Goal: Task Accomplishment & Management: Complete application form

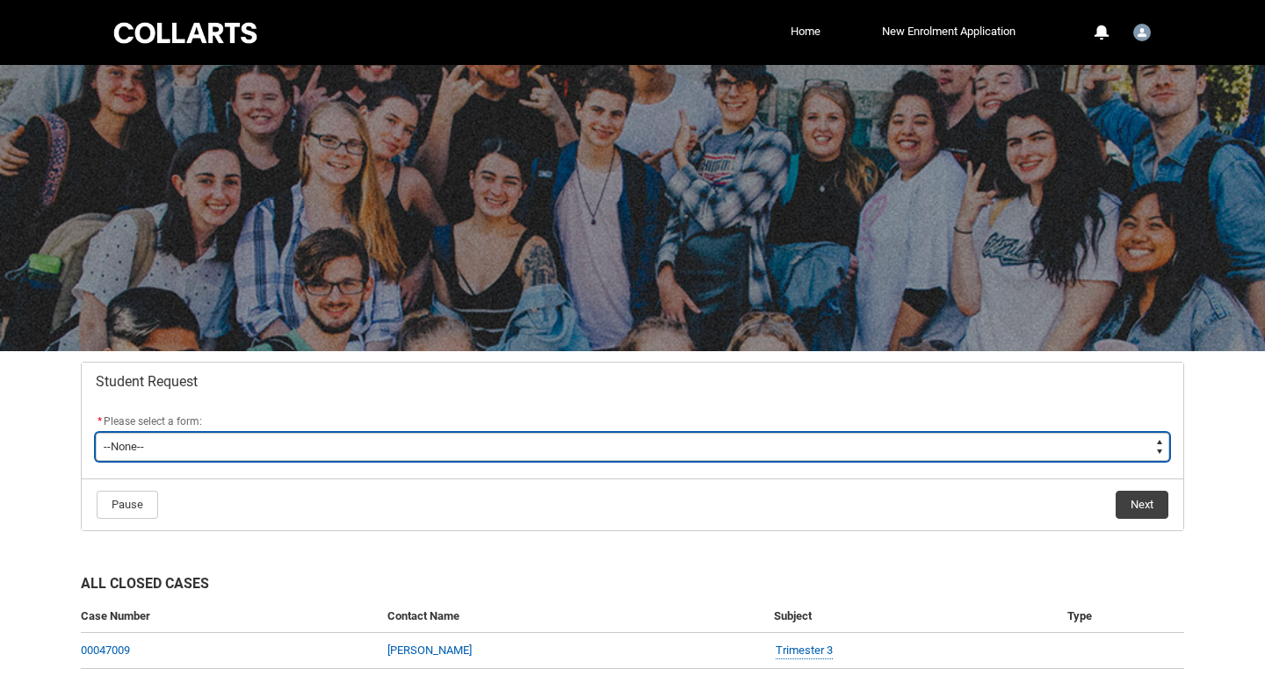
click at [249, 454] on select "--None-- Academic Transcript Application to Appeal Assignment Extension Change …" at bounding box center [632, 447] width 1073 height 28
type lightning-select "Enrolment_Variation_Choice"
click at [96, 433] on select "--None-- Academic Transcript Application to Appeal Assignment Extension Change …" at bounding box center [632, 447] width 1073 height 28
select select "Enrolment_Variation_Choice"
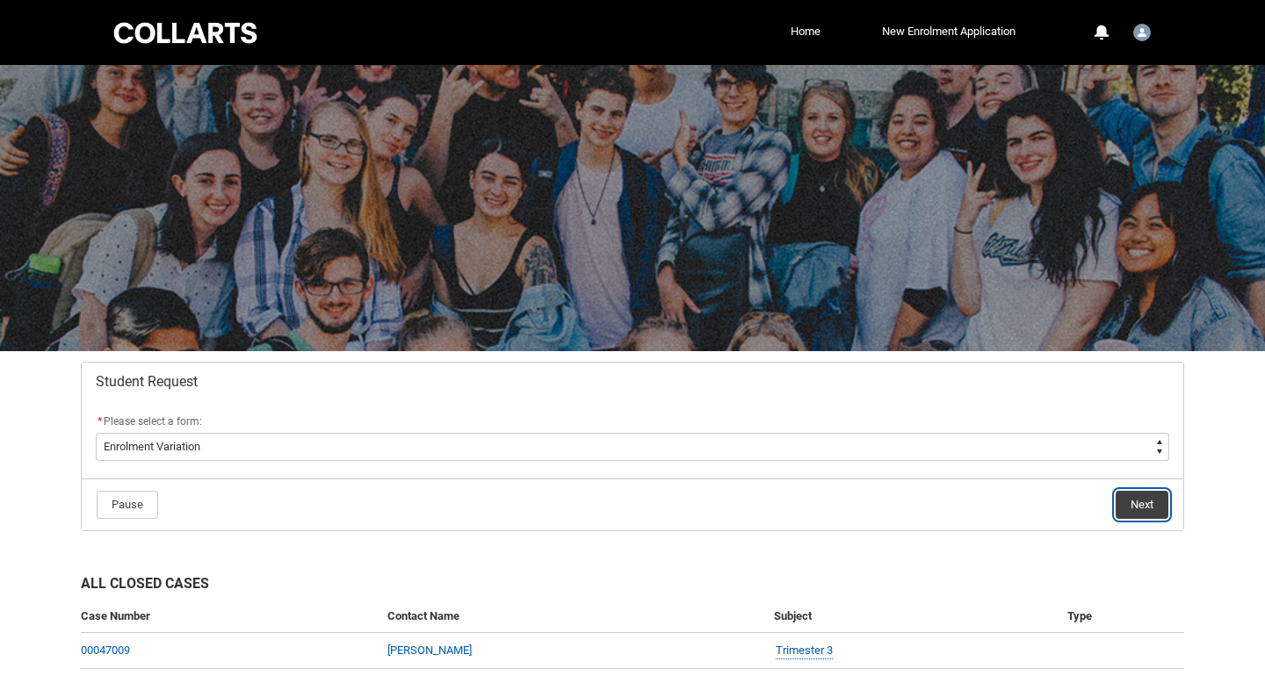
click at [1144, 508] on button "Next" at bounding box center [1141, 505] width 53 height 28
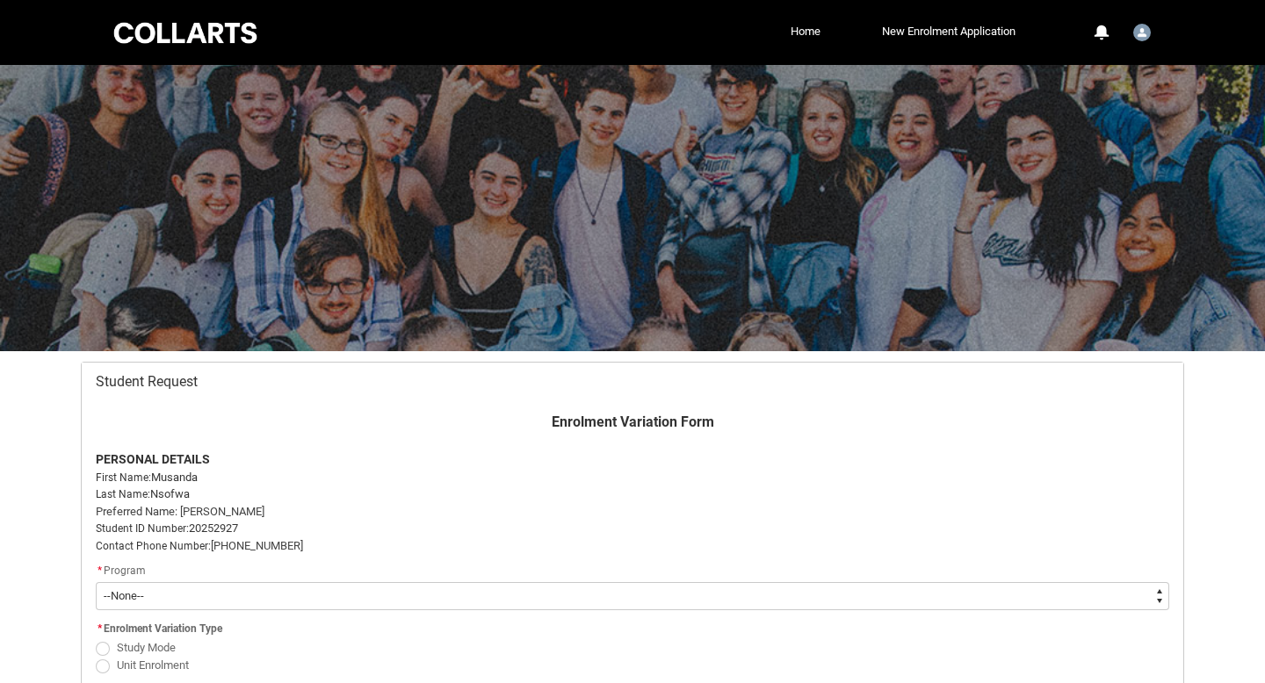
scroll to position [187, 0]
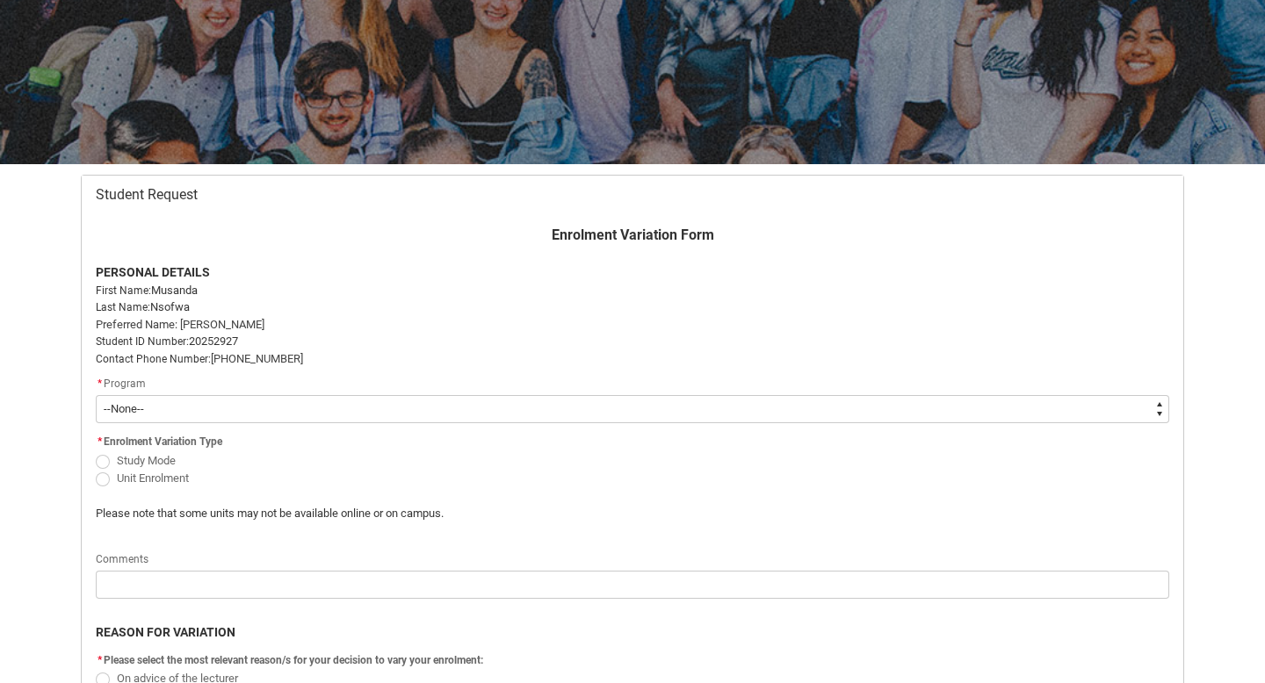
click at [350, 402] on select "--None-- Bachelor of Fashion Marketing (Buying and Retail Management) Bachelor …" at bounding box center [632, 409] width 1073 height 28
type lightning-select "recordPicklist_ProgramEnrollment.a0jOZ000004BSZlYAO"
click at [96, 395] on select "--None-- Bachelor of Fashion Marketing (Buying and Retail Management) Bachelor …" at bounding box center [632, 409] width 1073 height 28
select select "recordPicklist_ProgramEnrollment.a0jOZ000004BSZlYAO"
click at [147, 463] on span "Study Mode" at bounding box center [146, 460] width 59 height 13
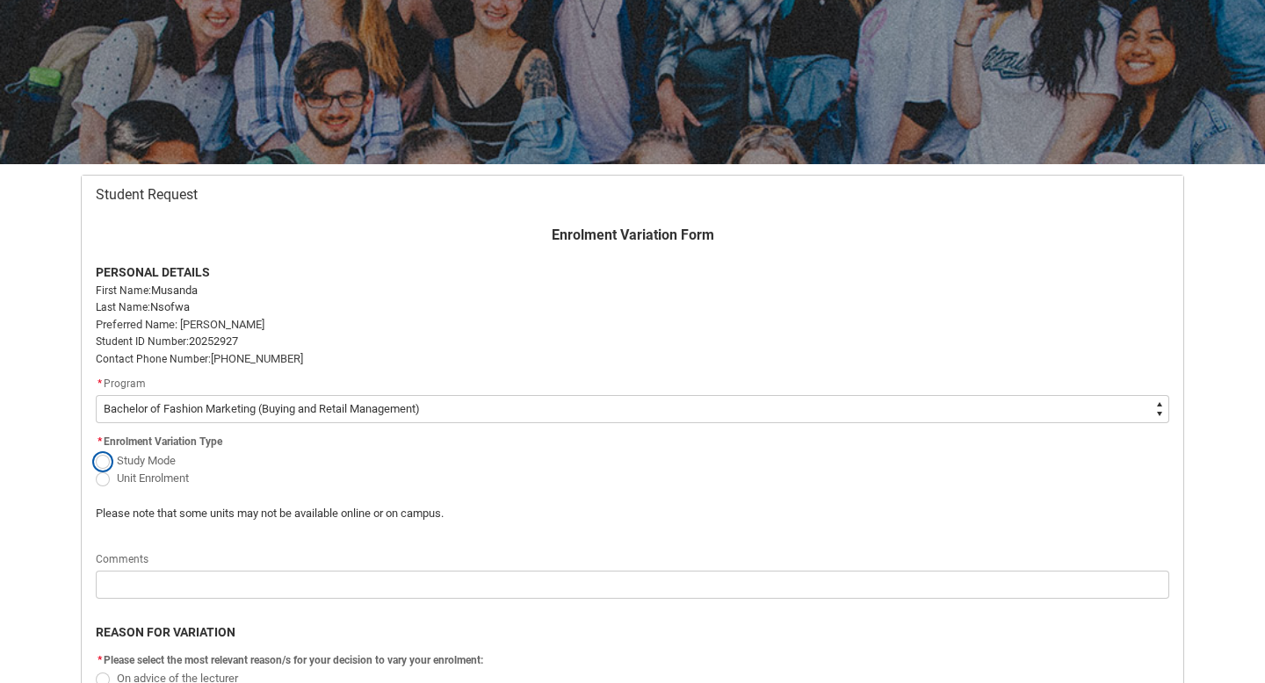
click at [96, 451] on input "Study Mode" at bounding box center [95, 451] width 1 height 1
radio input "true"
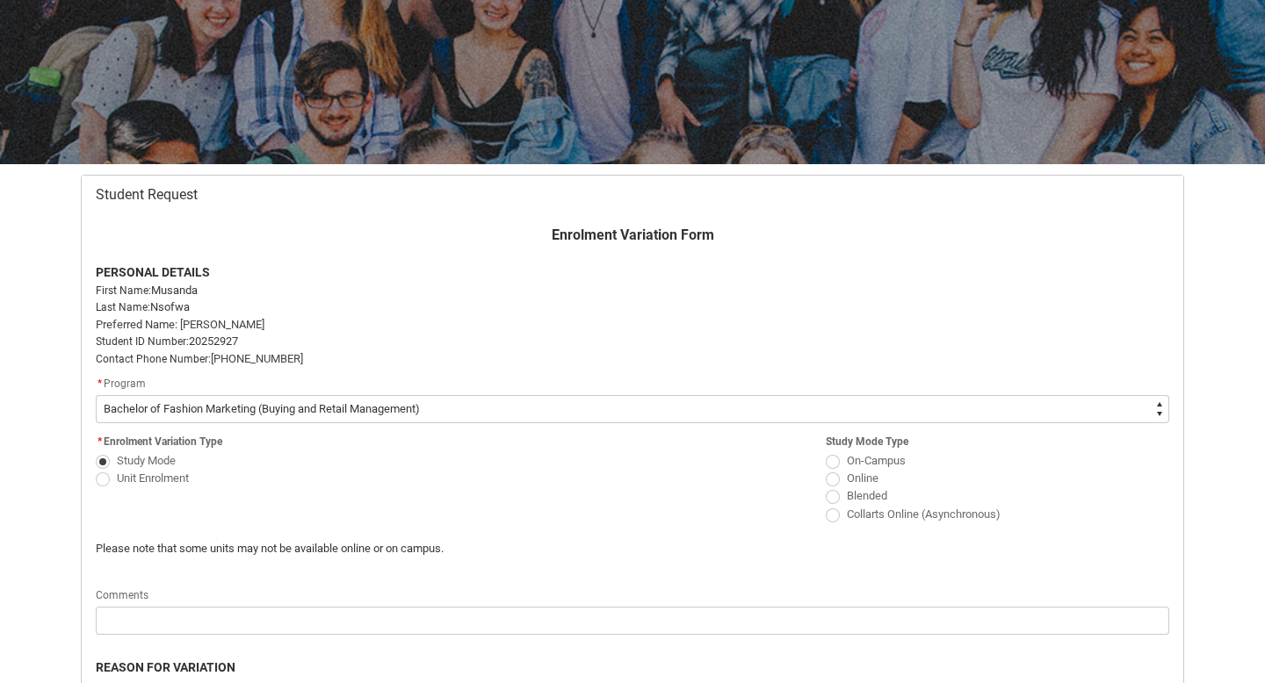
click at [833, 481] on span "Redu_Student_Request flow" at bounding box center [833, 480] width 14 height 14
click at [826, 469] on input "Online" at bounding box center [825, 468] width 1 height 1
radio input "true"
click at [172, 490] on flowruntime-screen-field "* Enrolment Variation Type Study Mode Unit Enrolment" at bounding box center [267, 462] width 364 height 64
click at [173, 477] on span "Unit Enrolment" at bounding box center [153, 478] width 72 height 13
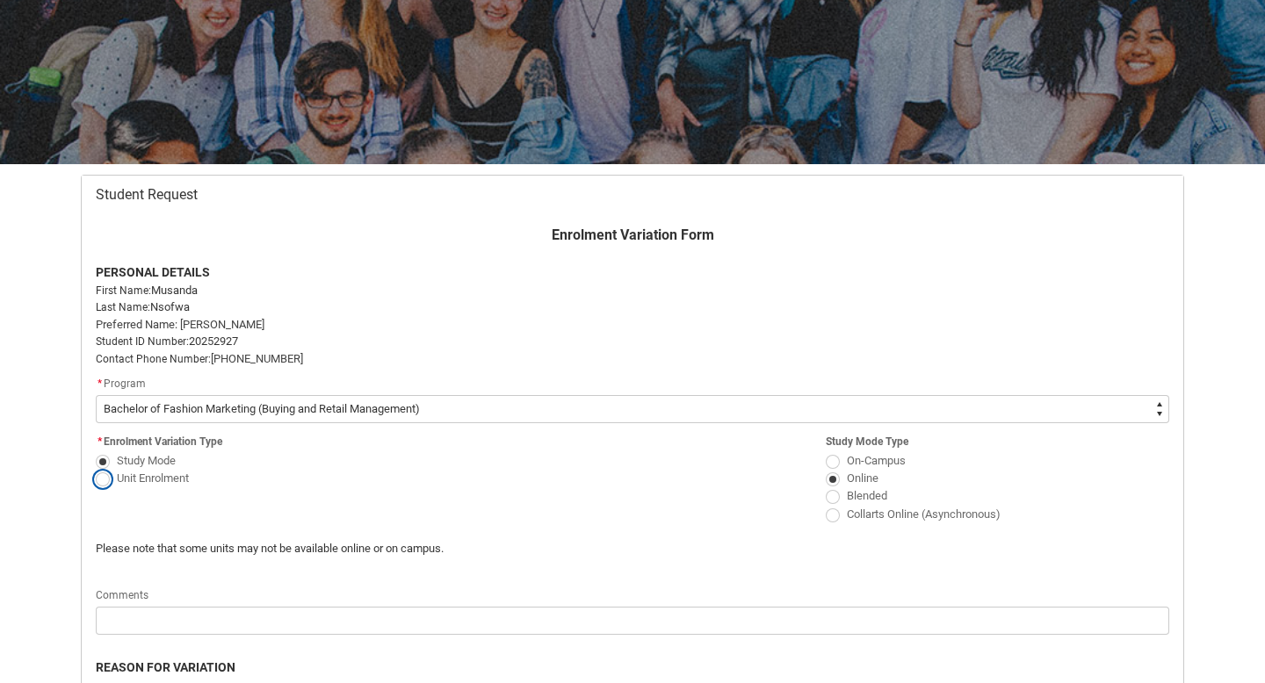
click at [96, 469] on input "Unit Enrolment" at bounding box center [95, 468] width 1 height 1
radio input "true"
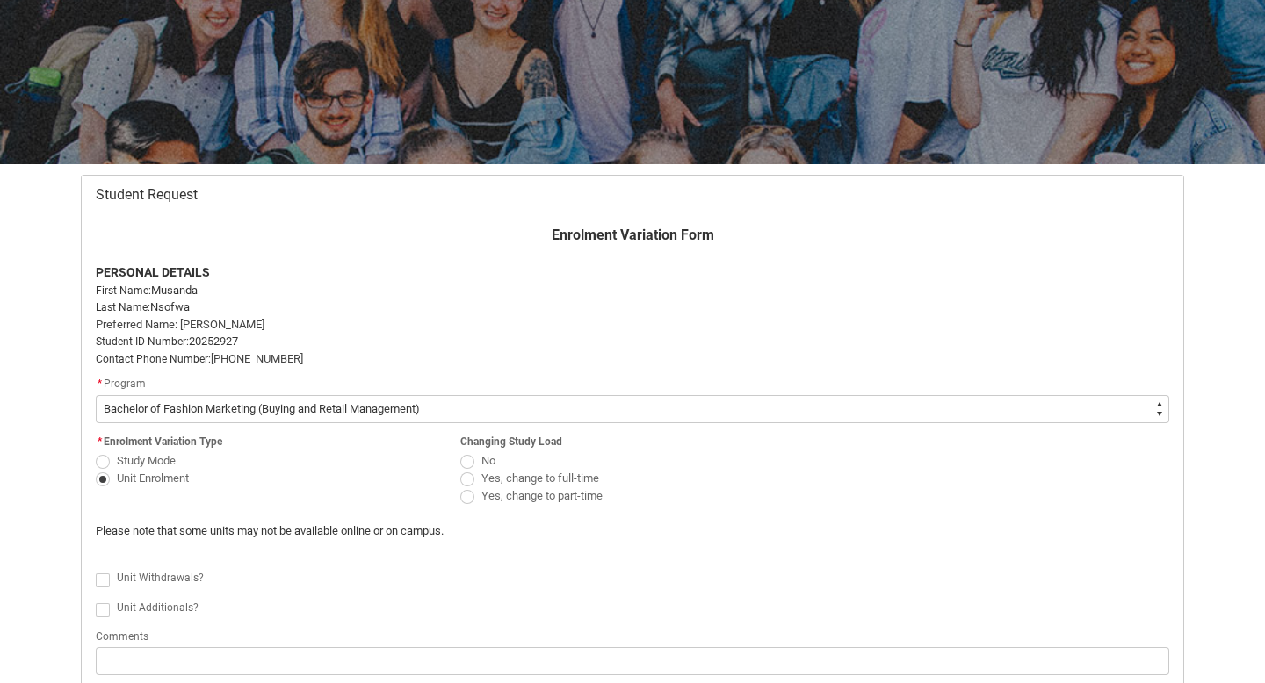
click at [470, 495] on span "Redu_Student_Request flow" at bounding box center [467, 497] width 14 height 14
click at [460, 487] on input "Yes, change to part-time" at bounding box center [459, 487] width 1 height 1
radio input "true"
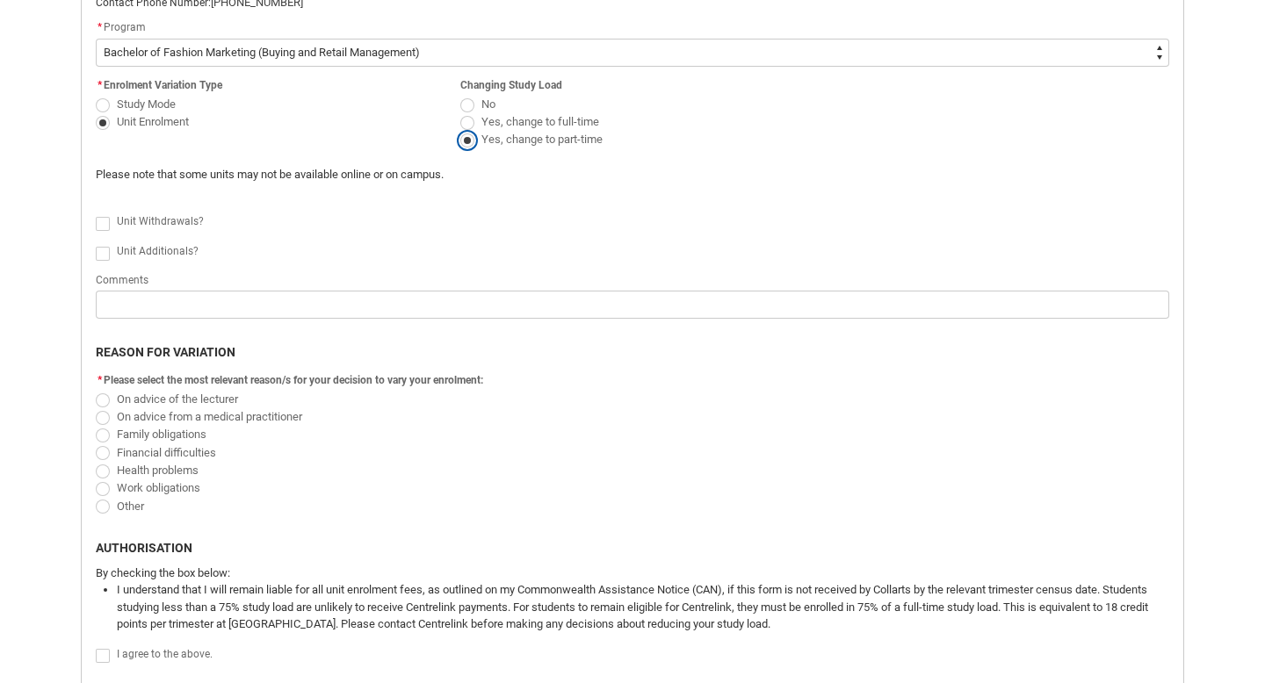
scroll to position [551, 0]
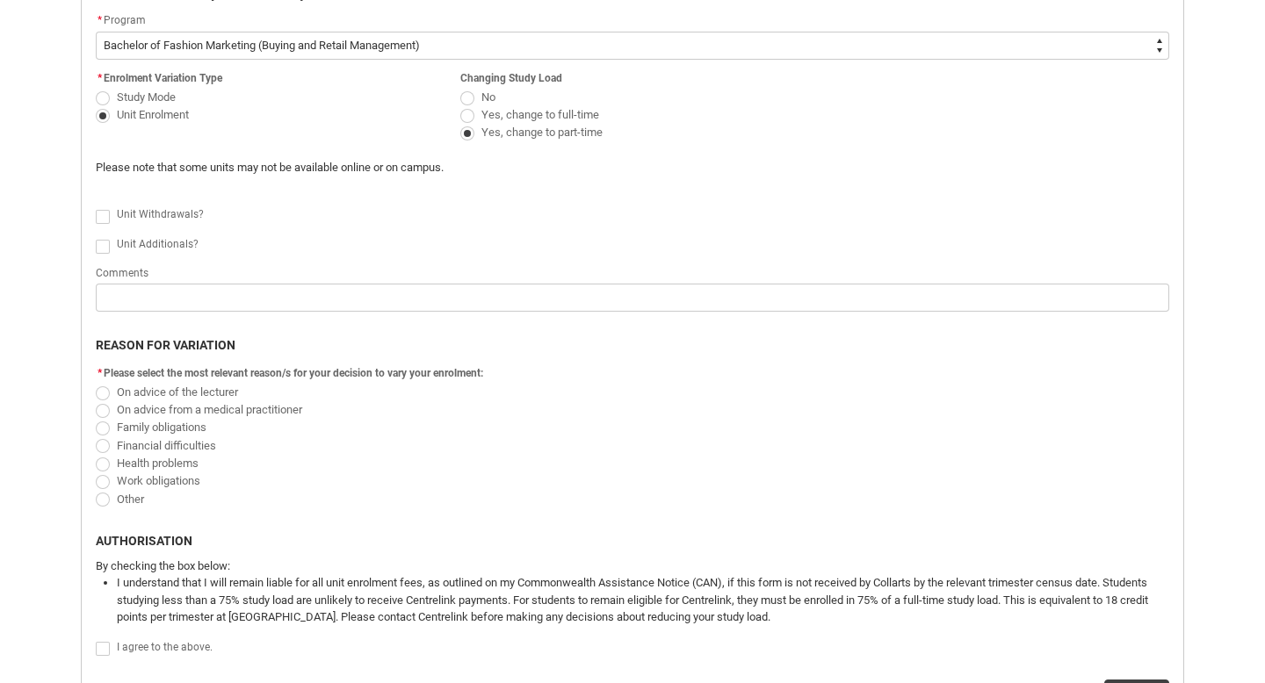
click at [105, 485] on span "Redu_Student_Request flow" at bounding box center [103, 482] width 14 height 14
click at [96, 473] on input "Work obligations" at bounding box center [95, 472] width 1 height 1
radio input "true"
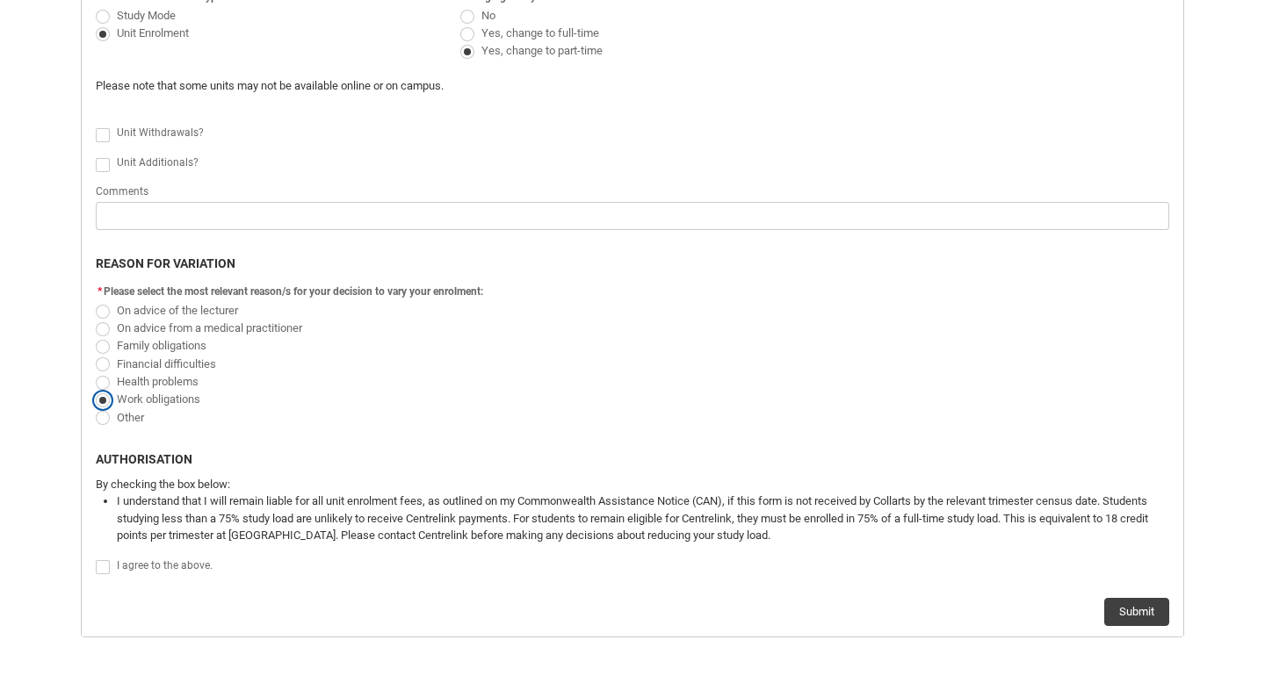
scroll to position [682, 0]
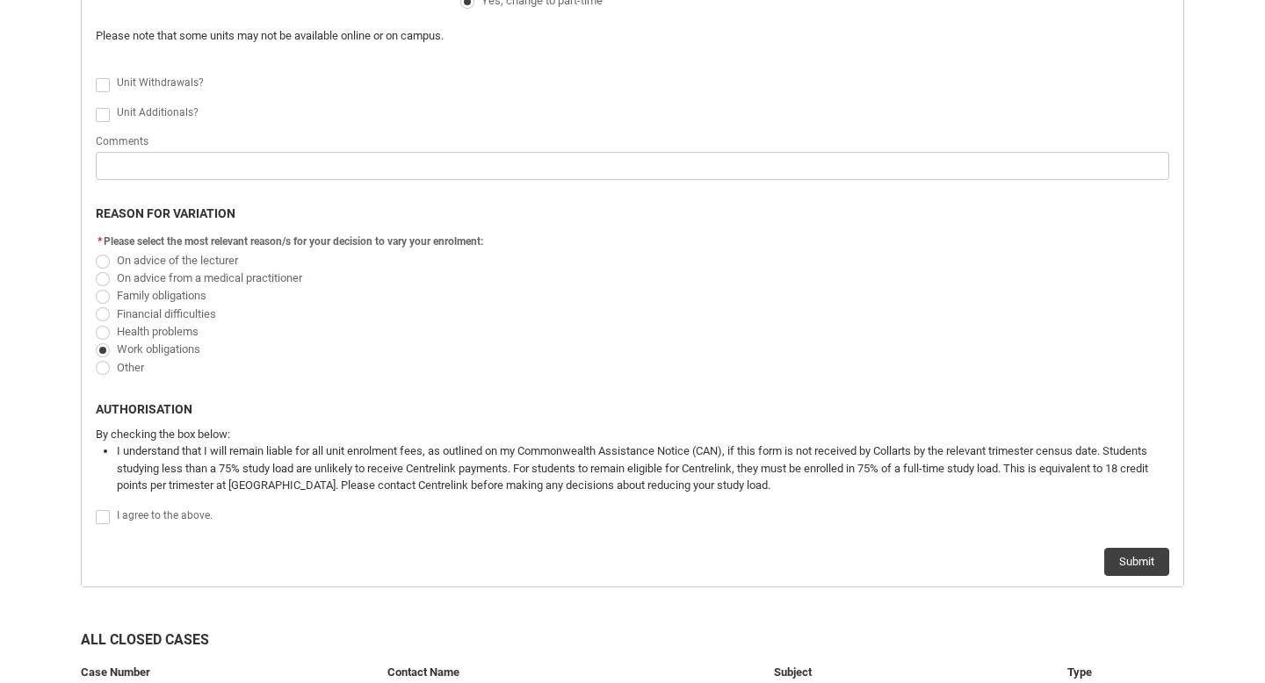
click at [104, 518] on span "Redu_Student_Request flow" at bounding box center [103, 517] width 14 height 14
click at [96, 509] on input "Redu_Student_Request flow" at bounding box center [95, 508] width 1 height 1
type lightning-input "true"
checkbox input "true"
click at [1130, 563] on button "Submit" at bounding box center [1136, 562] width 65 height 28
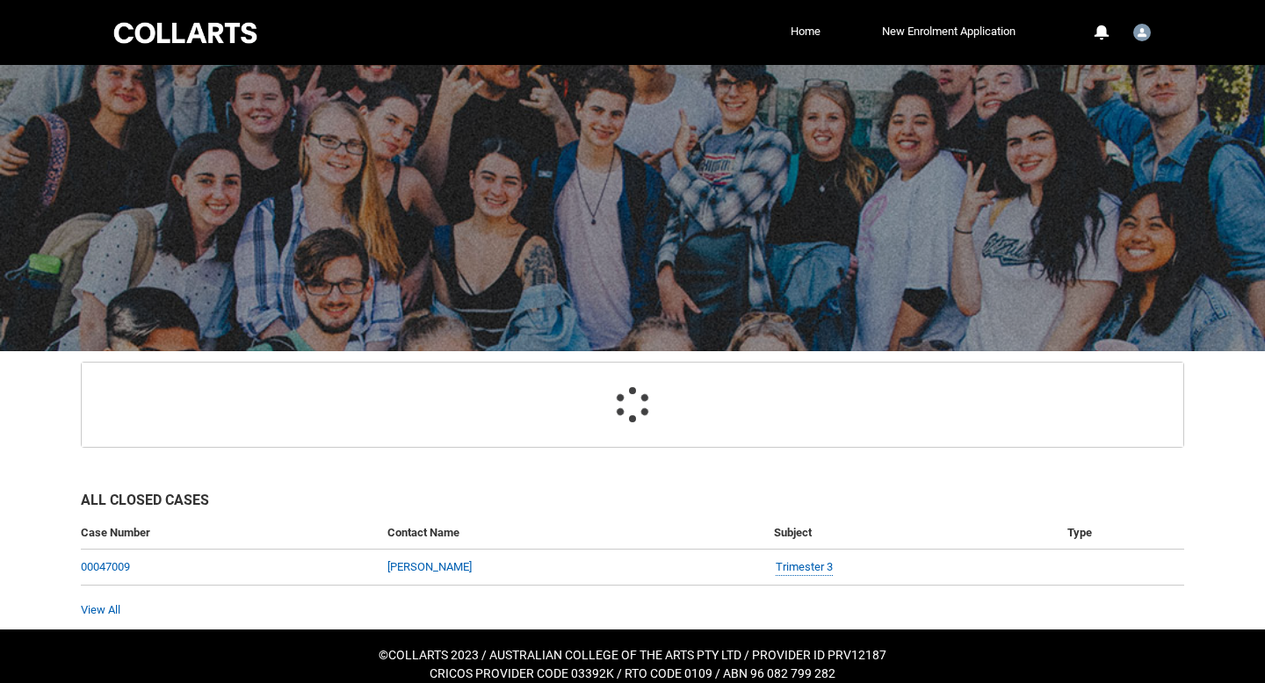
scroll to position [68, 0]
